Goal: Task Accomplishment & Management: Use online tool/utility

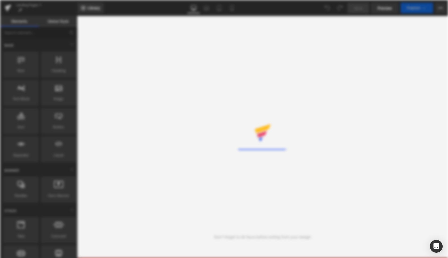
click at [259, 134] on div "Rendering Content" at bounding box center [224, 129] width 448 height 258
